Goal: Use online tool/utility: Utilize a website feature to perform a specific function

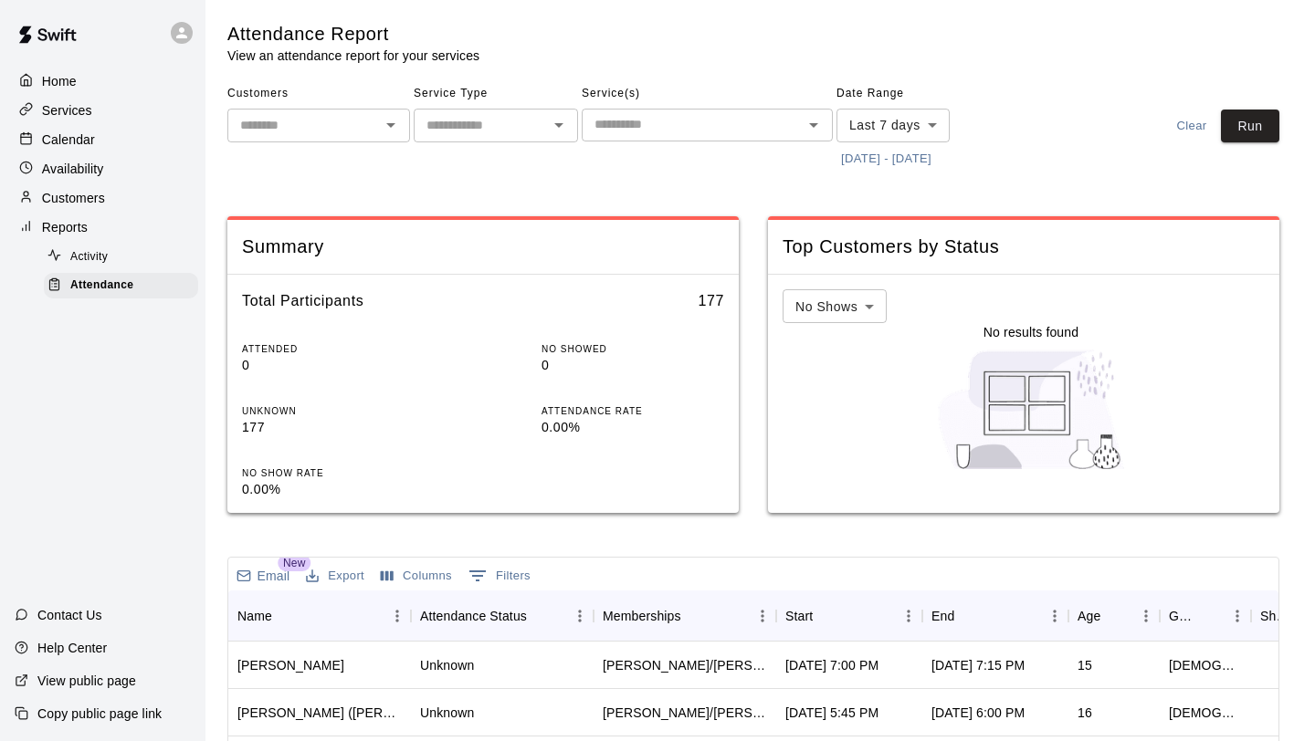
click at [860, 160] on button "[DATE] - [DATE]" at bounding box center [886, 159] width 100 height 28
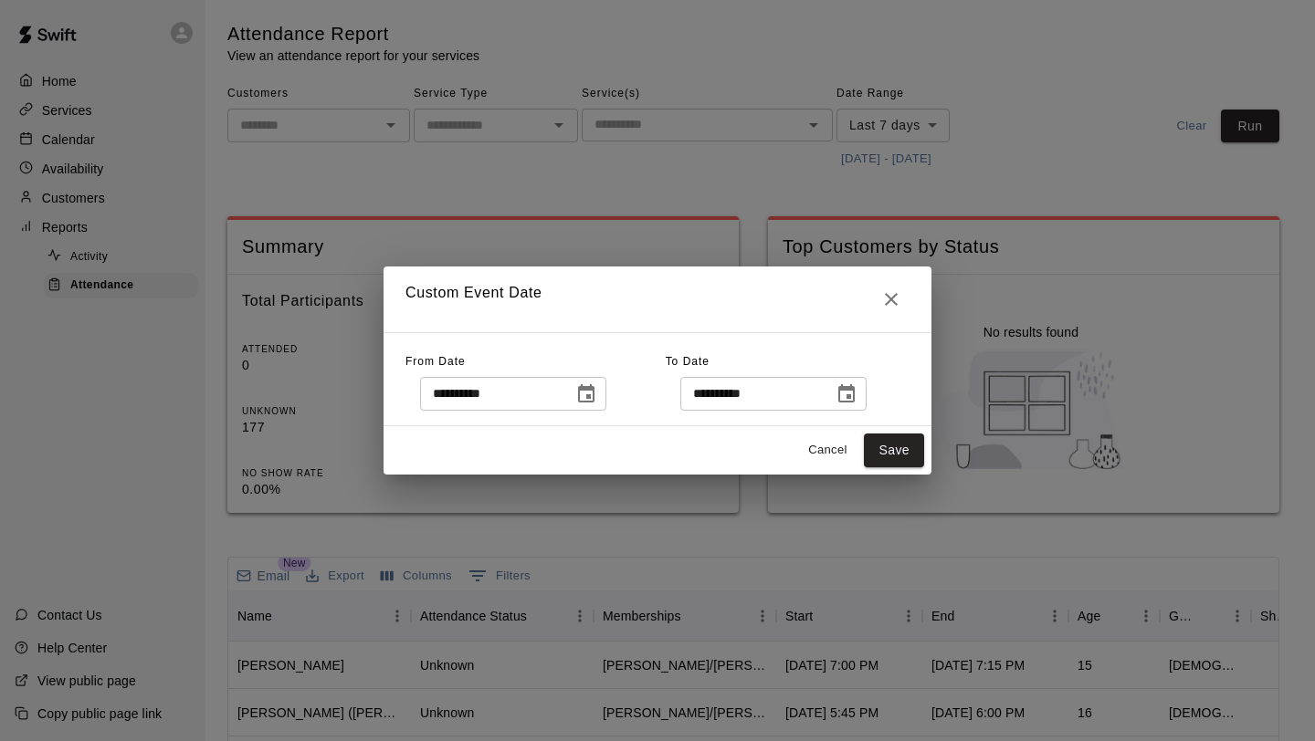
click at [591, 400] on icon "Choose date, selected date is Sep 8, 2025" at bounding box center [586, 394] width 22 height 22
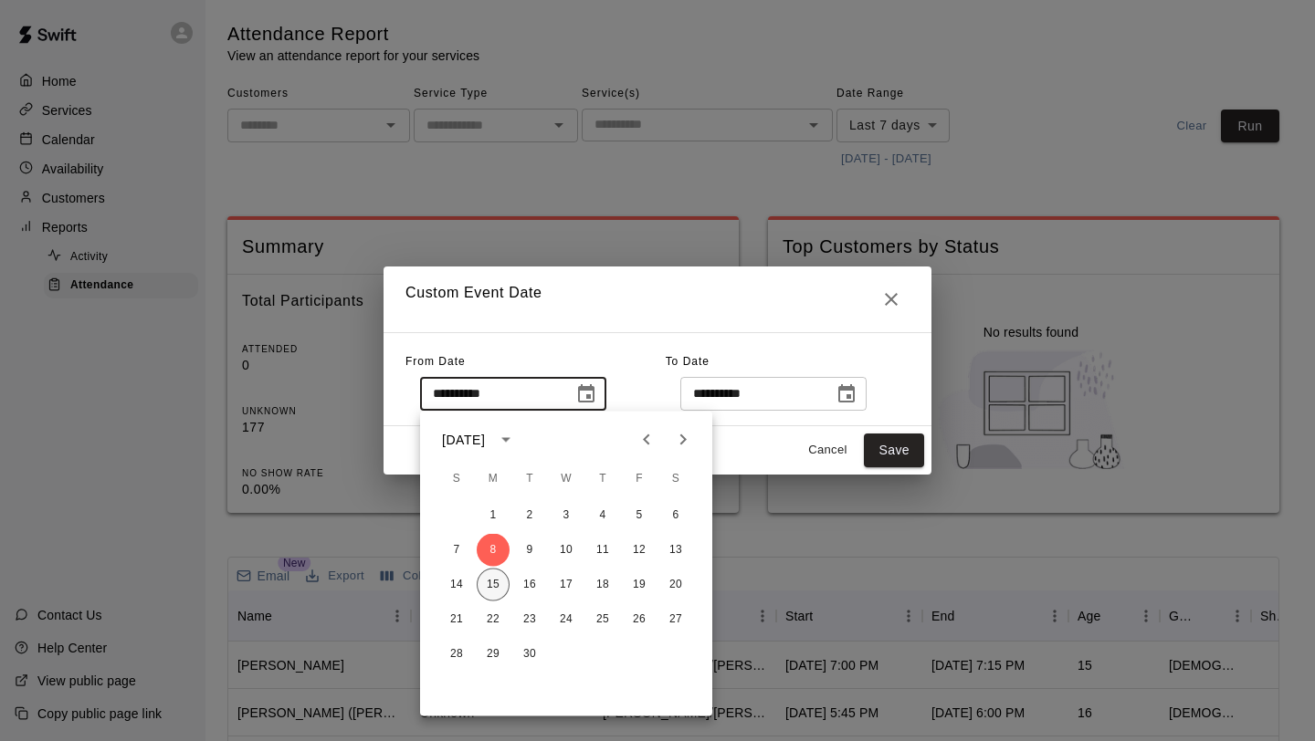
click at [487, 582] on button "15" at bounding box center [493, 585] width 33 height 33
type input "**********"
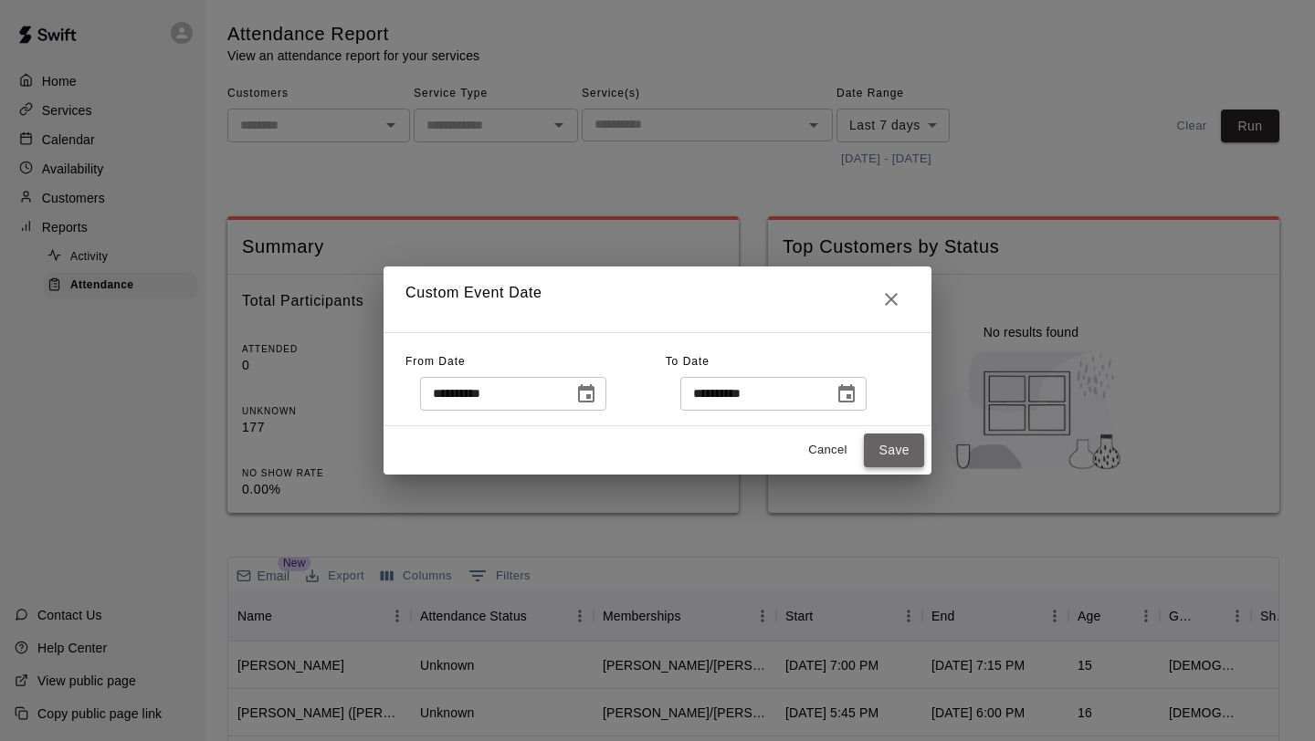
click at [893, 448] on button "Save" at bounding box center [894, 451] width 60 height 34
type input "******"
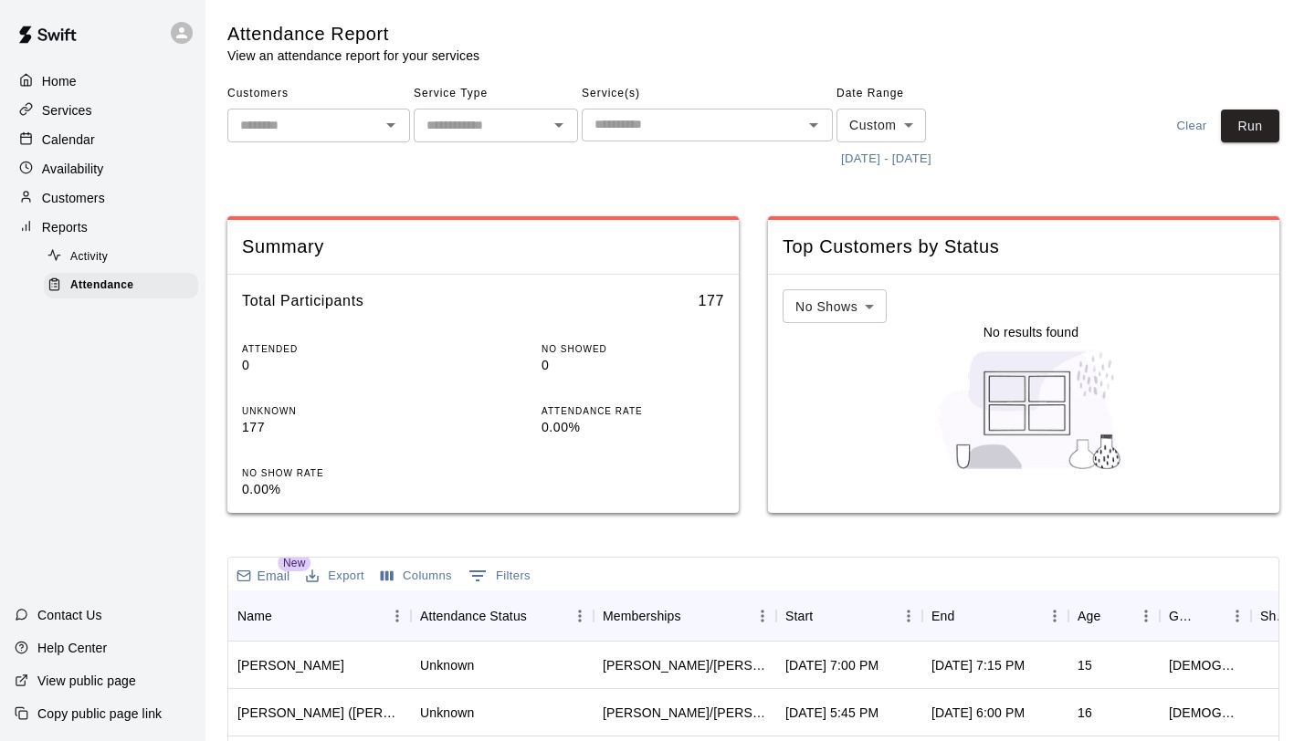
click at [774, 119] on input "text" at bounding box center [692, 124] width 210 height 23
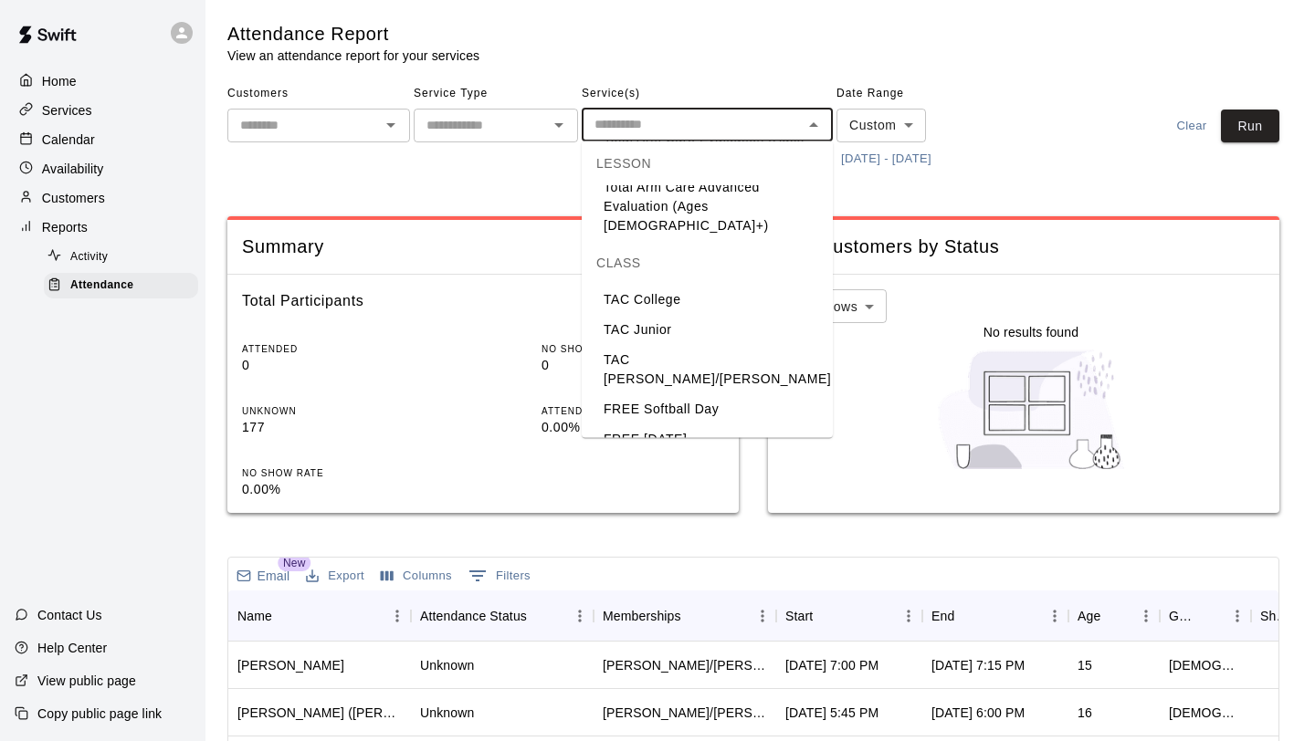
scroll to position [73, 0]
click at [706, 341] on li "TAC [PERSON_NAME]/[PERSON_NAME]" at bounding box center [707, 365] width 251 height 49
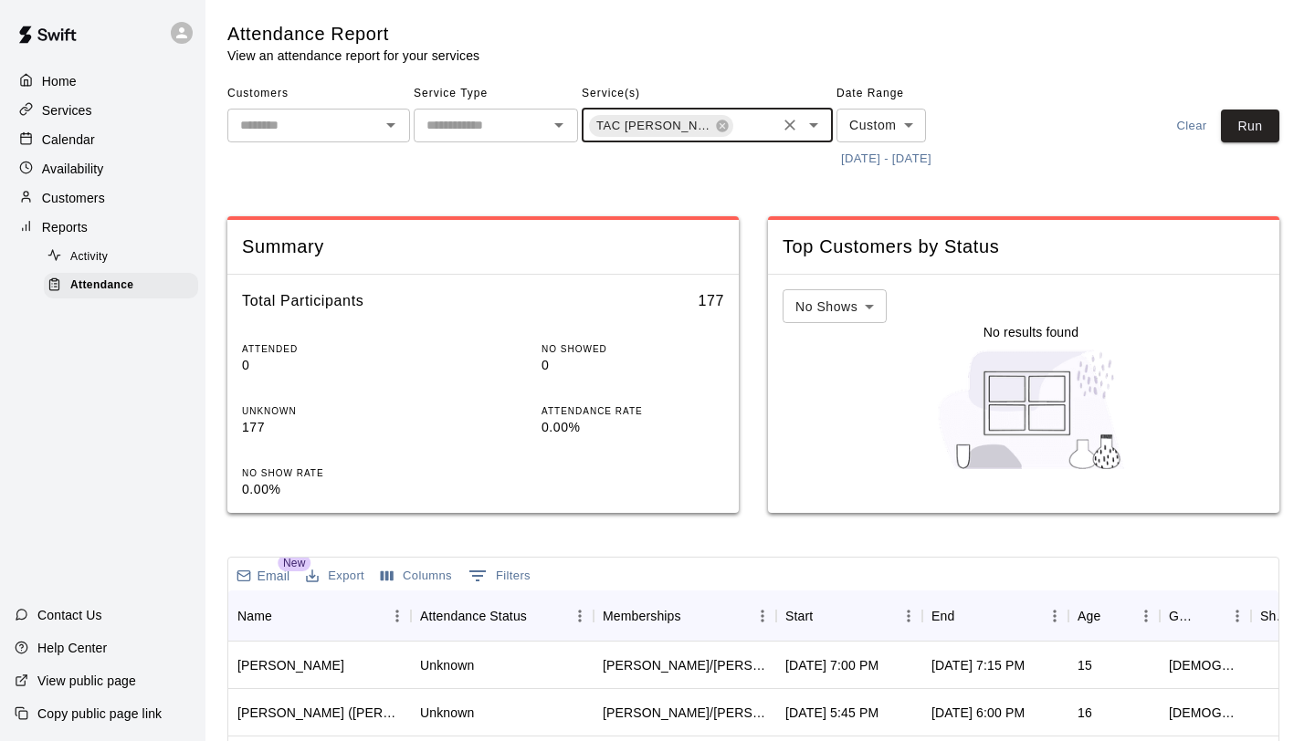
click at [815, 123] on icon "Open" at bounding box center [813, 125] width 9 height 5
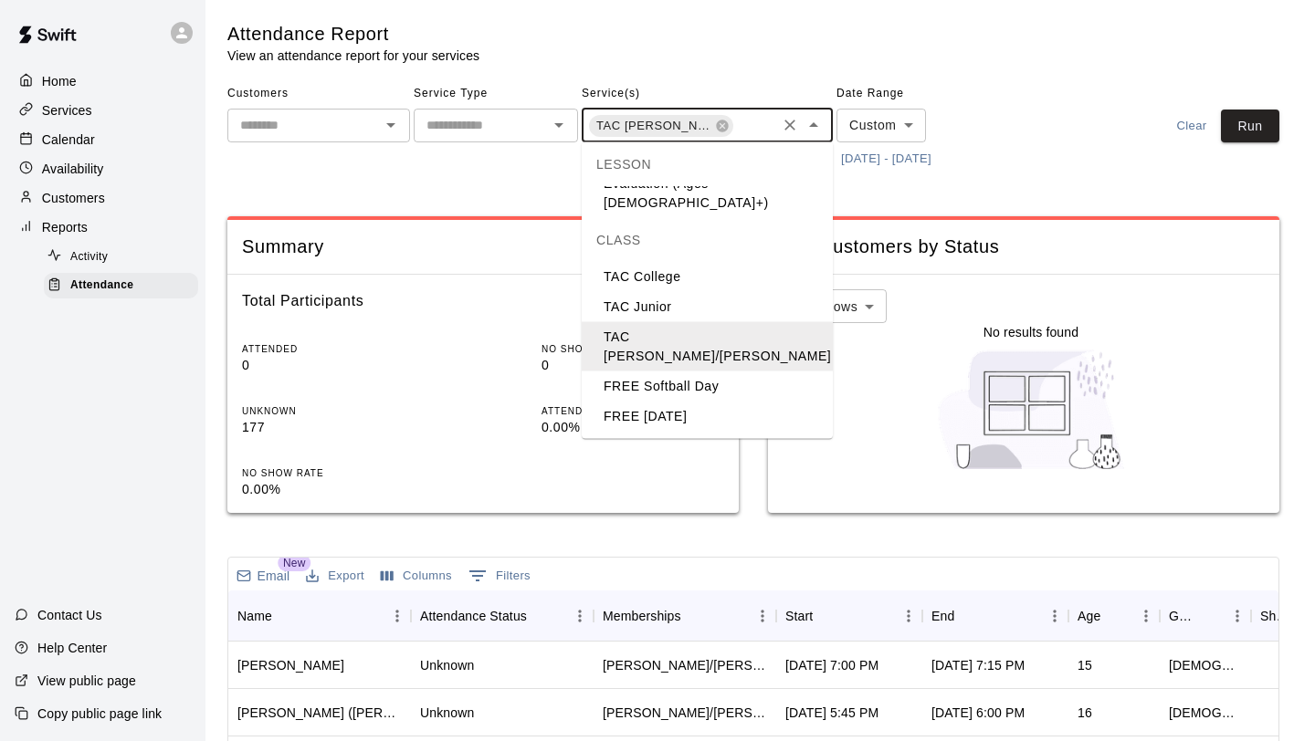
scroll to position [115, 0]
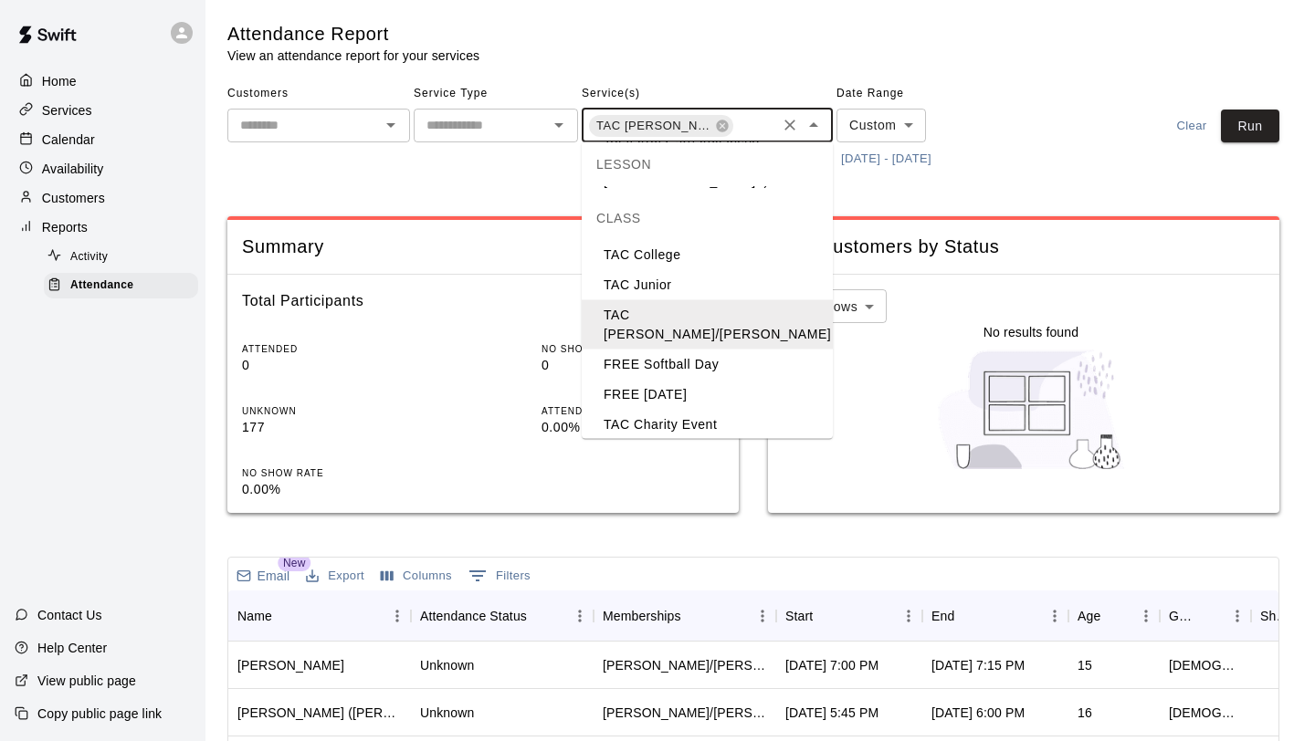
click at [671, 440] on li "TAC [PERSON_NAME]/[PERSON_NAME]" at bounding box center [707, 464] width 251 height 49
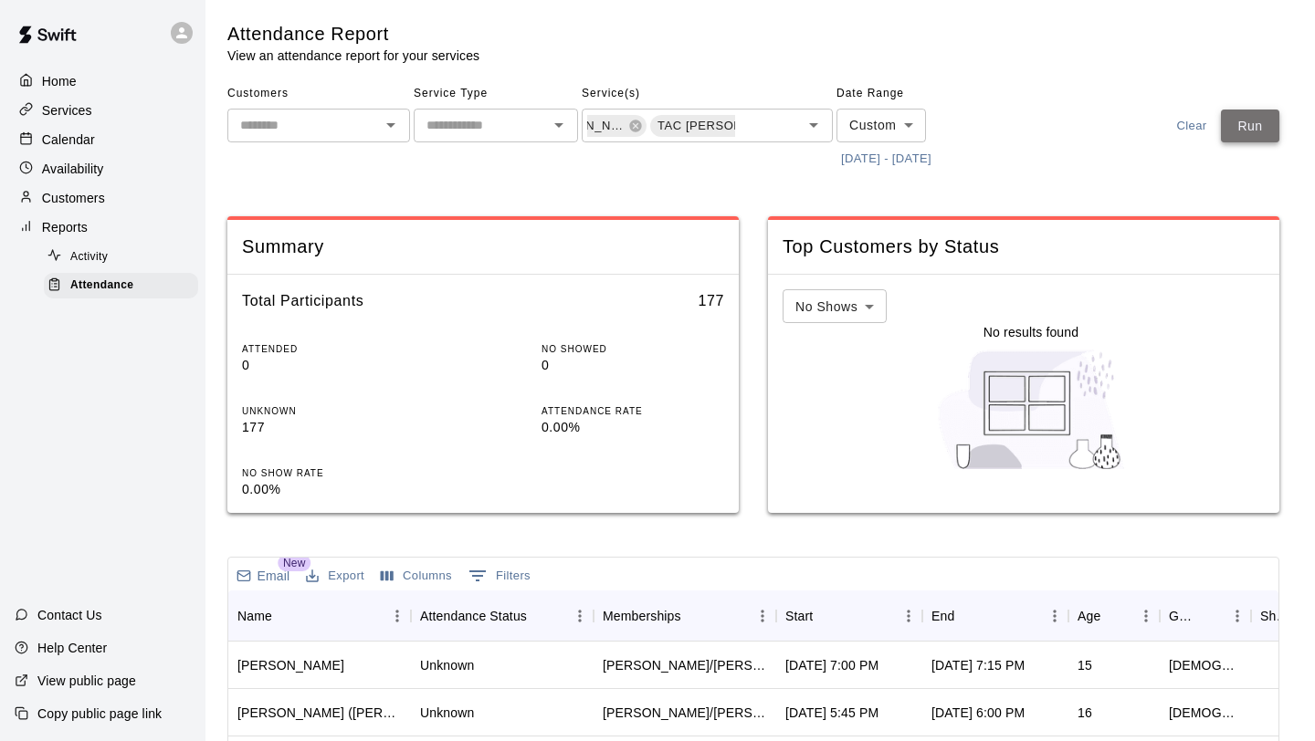
click at [1242, 117] on button "Run" at bounding box center [1250, 127] width 58 height 34
click at [867, 624] on div "Start" at bounding box center [840, 616] width 110 height 51
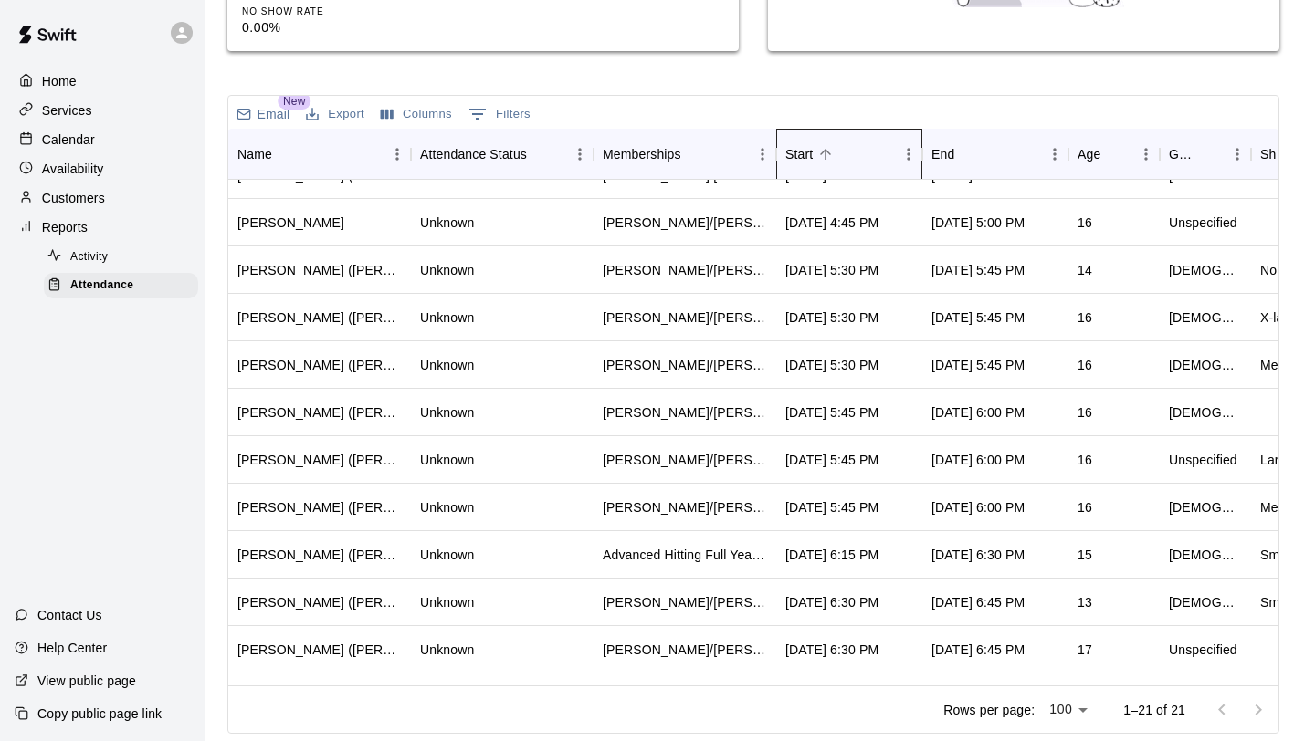
scroll to position [217, 0]
